Goal: Task Accomplishment & Management: Use online tool/utility

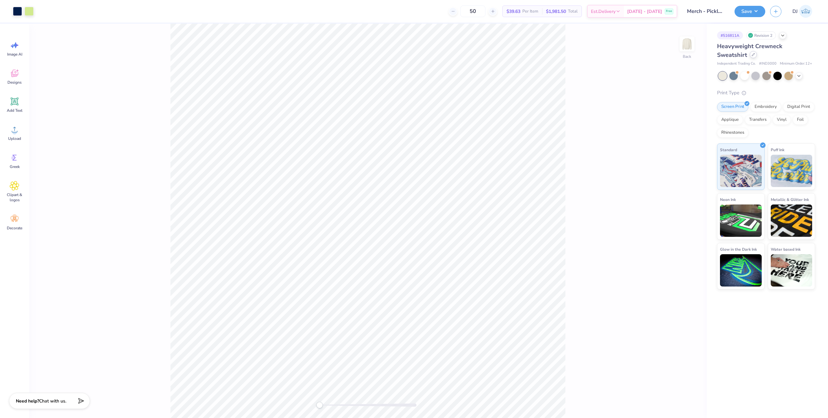
click at [752, 55] on icon at bounding box center [752, 54] width 3 height 3
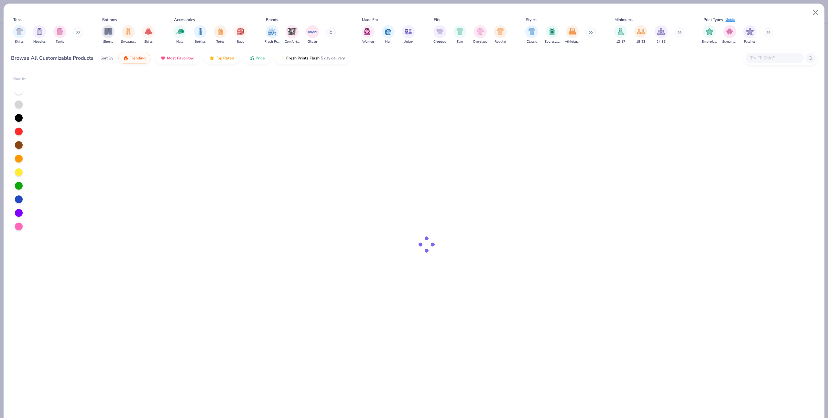
click at [763, 53] on div at bounding box center [774, 58] width 58 height 11
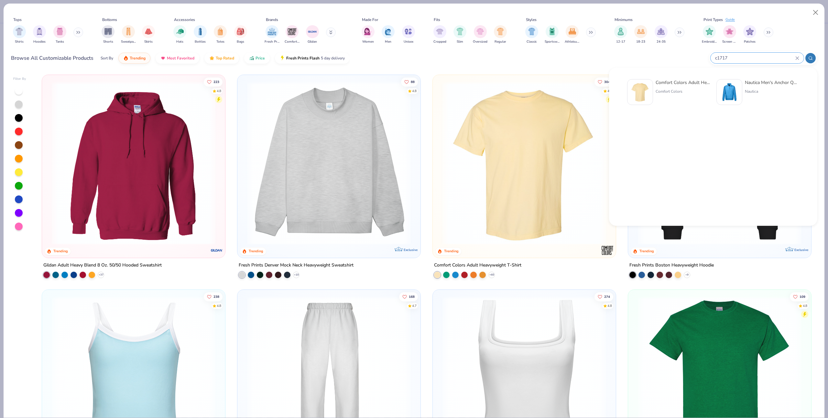
type input "c1717"
click at [661, 83] on div "Comfort Colors Adult Heavyweight T-Shirt" at bounding box center [682, 82] width 54 height 7
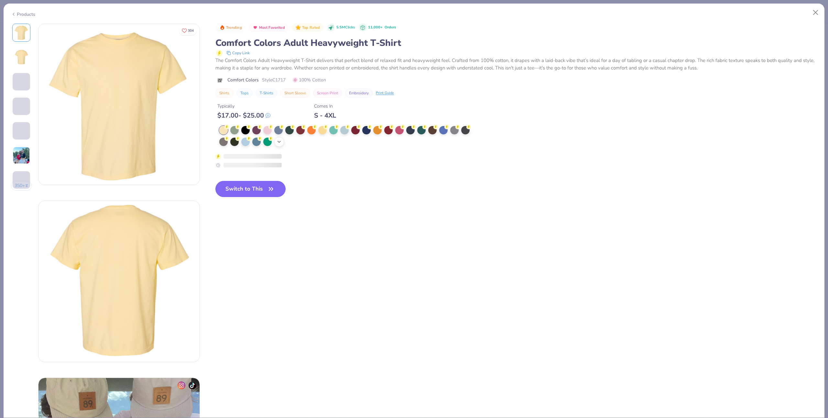
click at [281, 142] on icon at bounding box center [278, 141] width 5 height 5
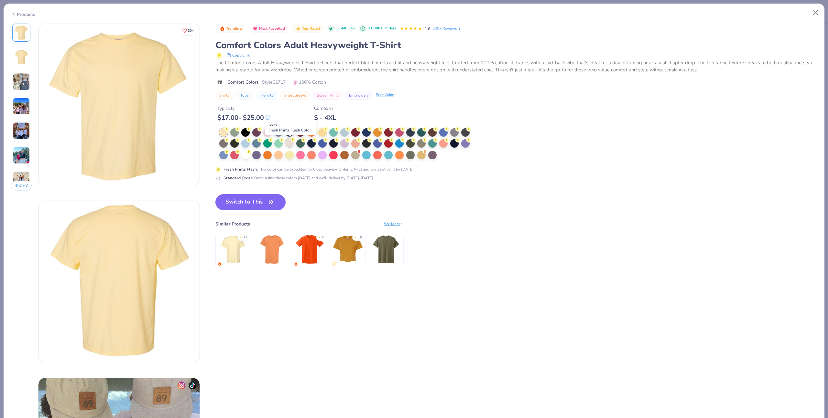
click at [289, 143] on div at bounding box center [289, 143] width 8 height 8
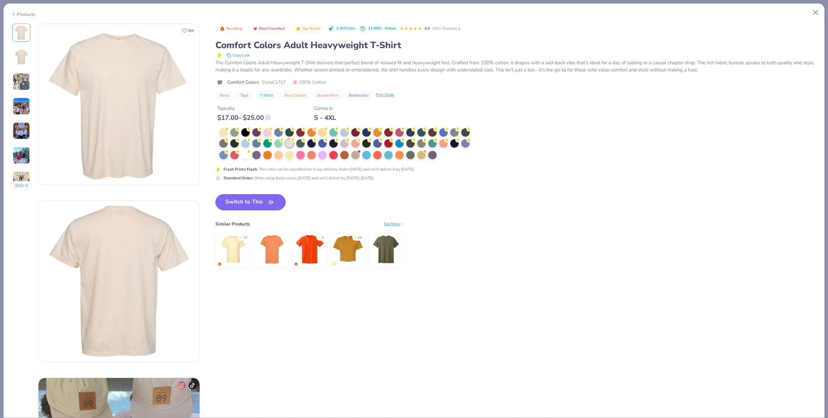
click at [265, 200] on button "Switch to This" at bounding box center [250, 202] width 70 height 16
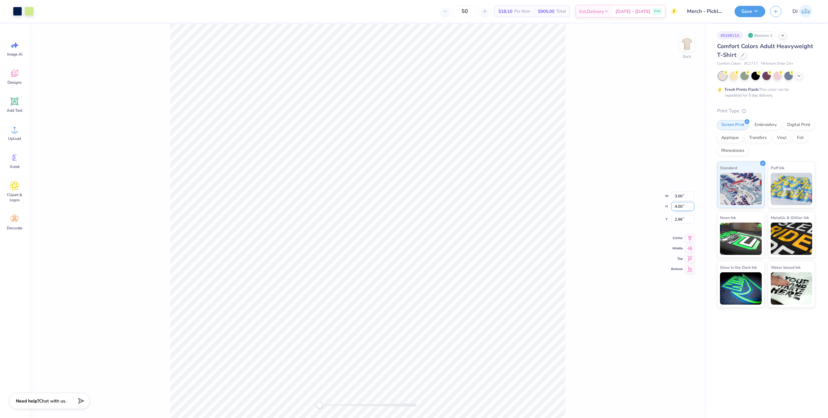
click at [678, 206] on input "4.00" at bounding box center [682, 206] width 23 height 9
click at [759, 14] on button "Save" at bounding box center [749, 10] width 31 height 11
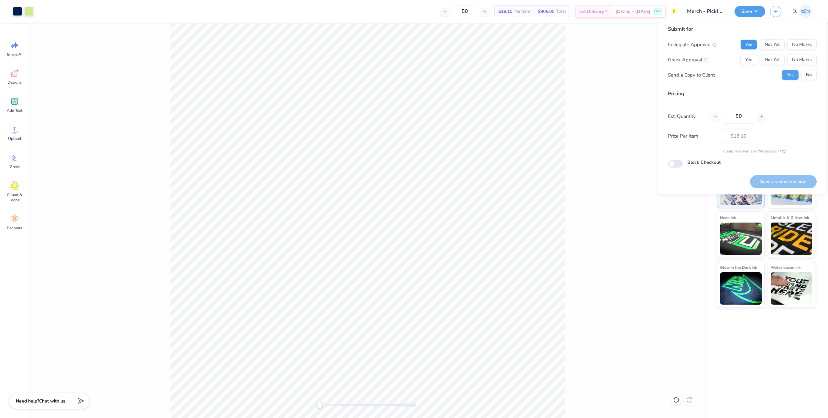
click at [752, 43] on button "Yes" at bounding box center [748, 44] width 17 height 10
click at [799, 56] on button "No Marks" at bounding box center [801, 60] width 29 height 10
click at [796, 184] on button "Save as new revision" at bounding box center [783, 181] width 67 height 13
type input "$18.10"
